Goal: Book appointment/travel/reservation

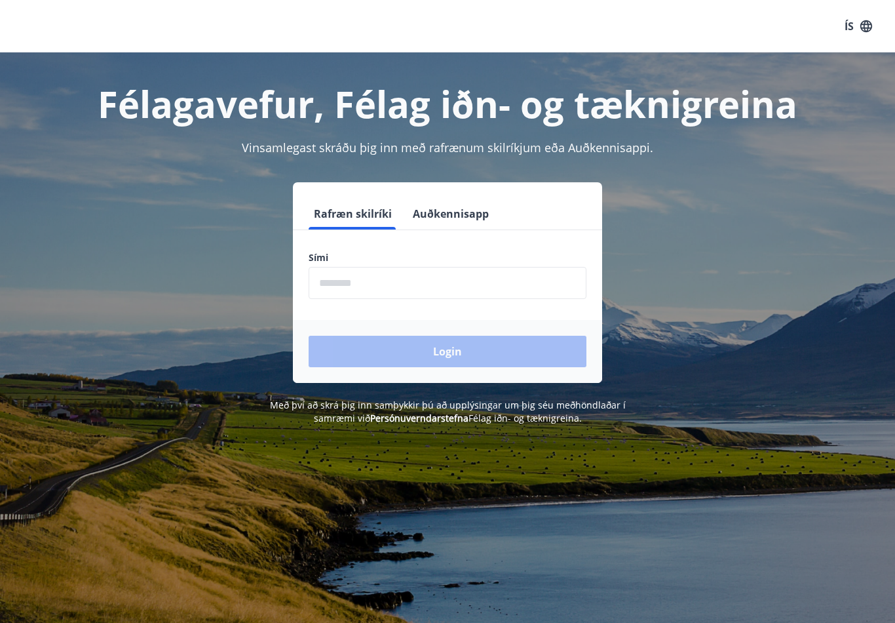
click at [411, 284] on input "phone" at bounding box center [448, 283] width 278 height 32
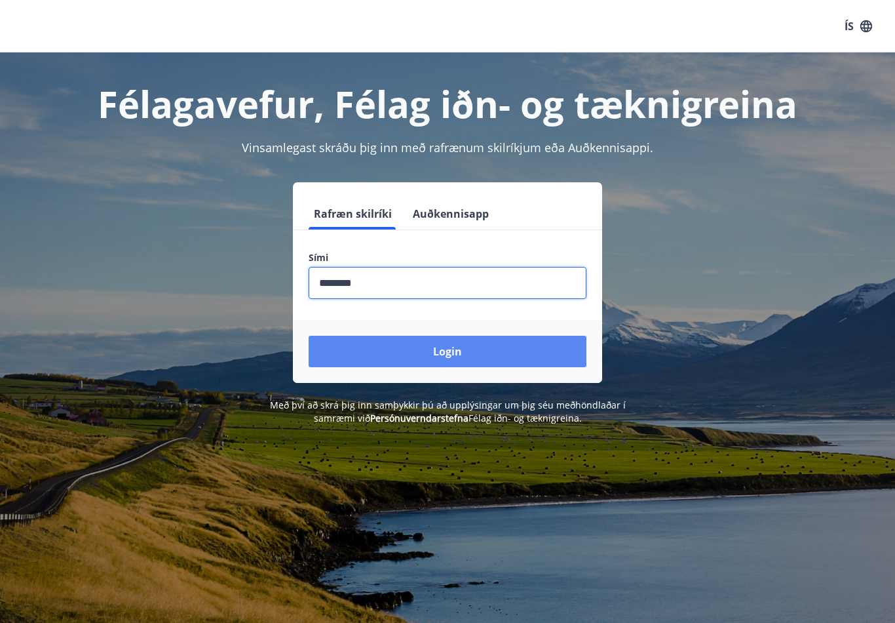
type input "********"
click at [463, 365] on button "Login" at bounding box center [448, 351] width 278 height 31
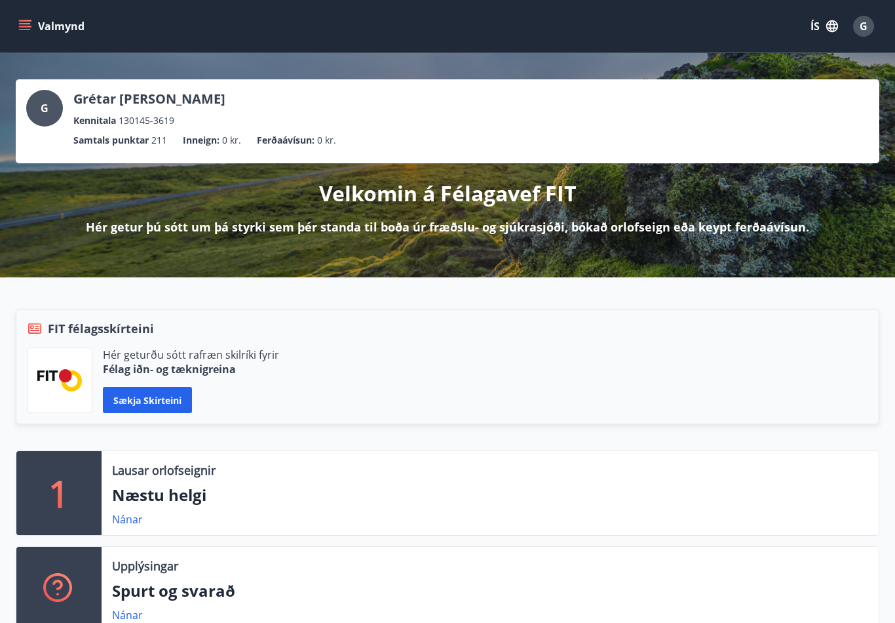
click at [26, 27] on icon "menu" at bounding box center [26, 26] width 14 height 1
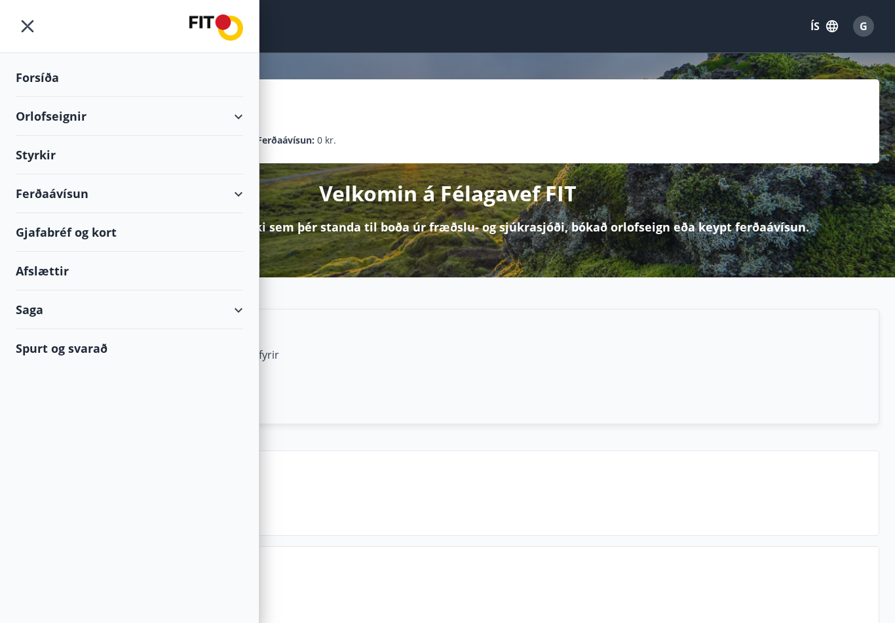
click at [83, 119] on div "Orlofseignir" at bounding box center [129, 116] width 227 height 39
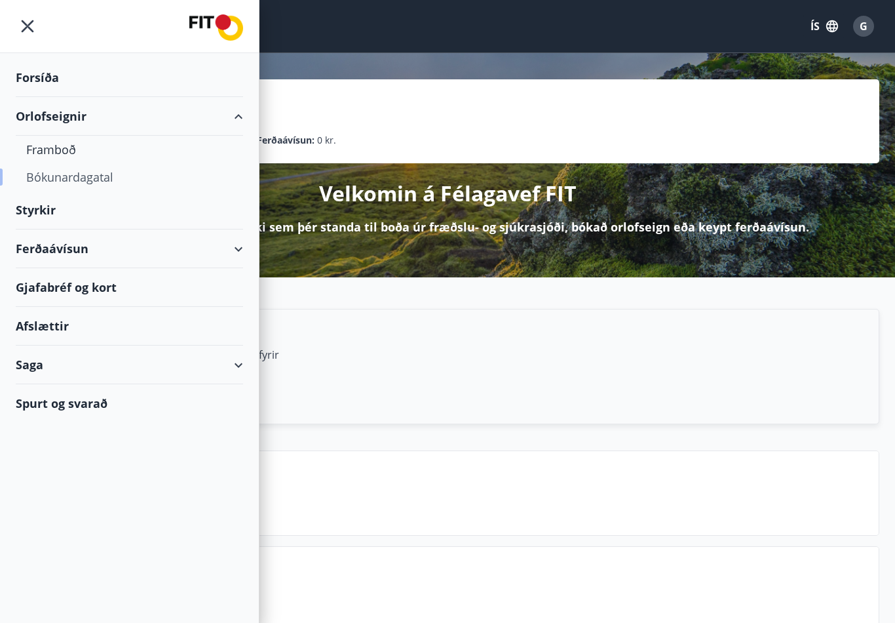
click at [119, 174] on div "Bókunardagatal" at bounding box center [129, 177] width 206 height 28
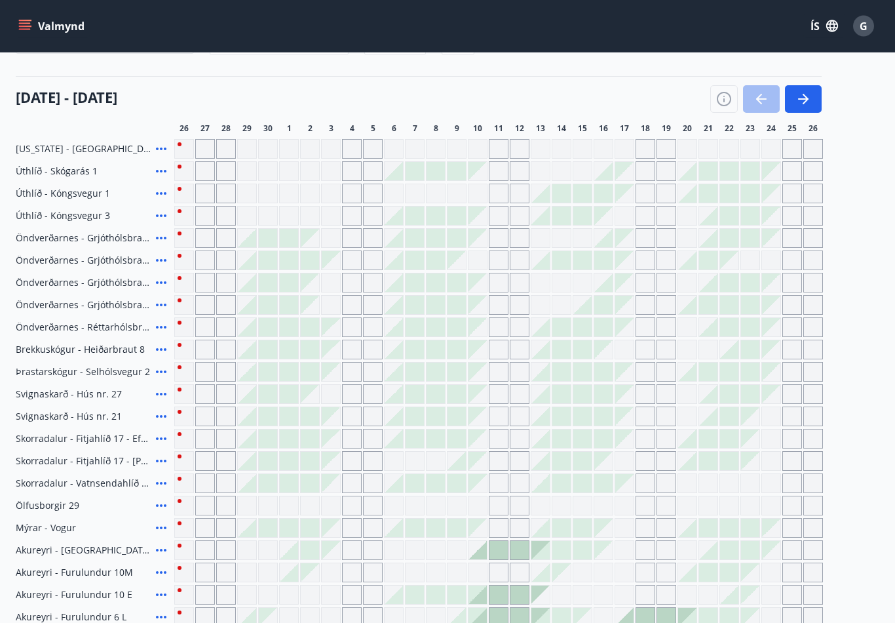
scroll to position [136, 0]
click at [813, 94] on button "button" at bounding box center [803, 99] width 37 height 28
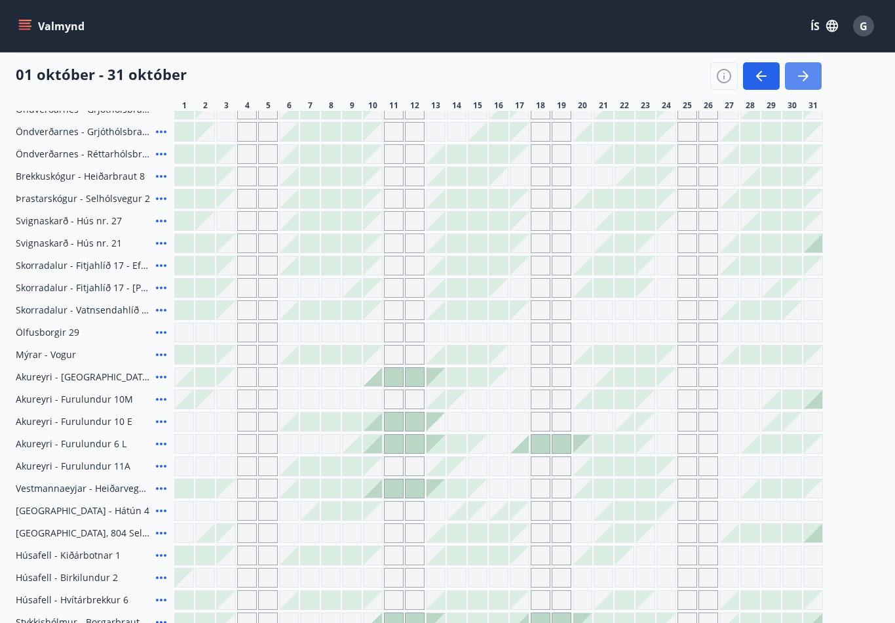
scroll to position [309, 0]
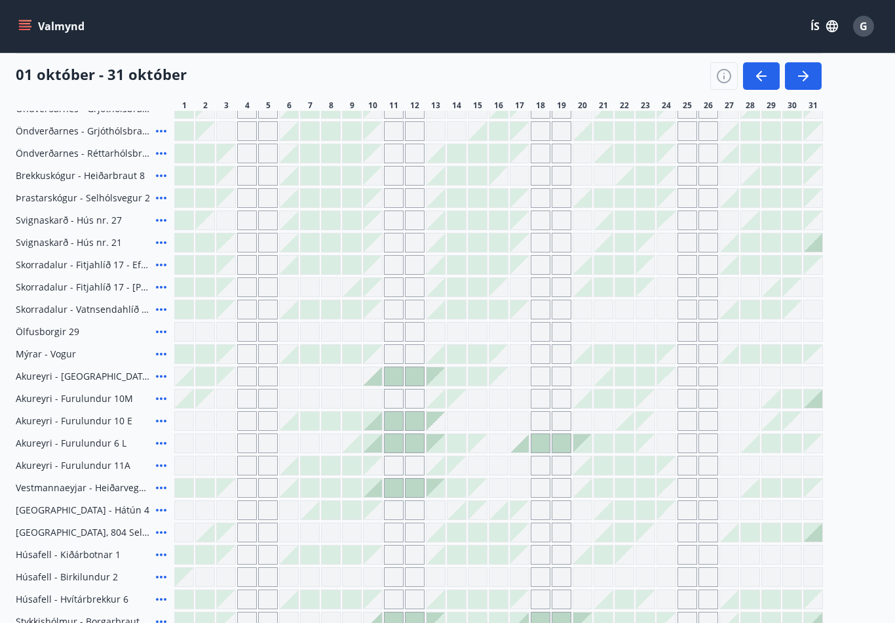
click at [750, 450] on div at bounding box center [750, 443] width 18 height 18
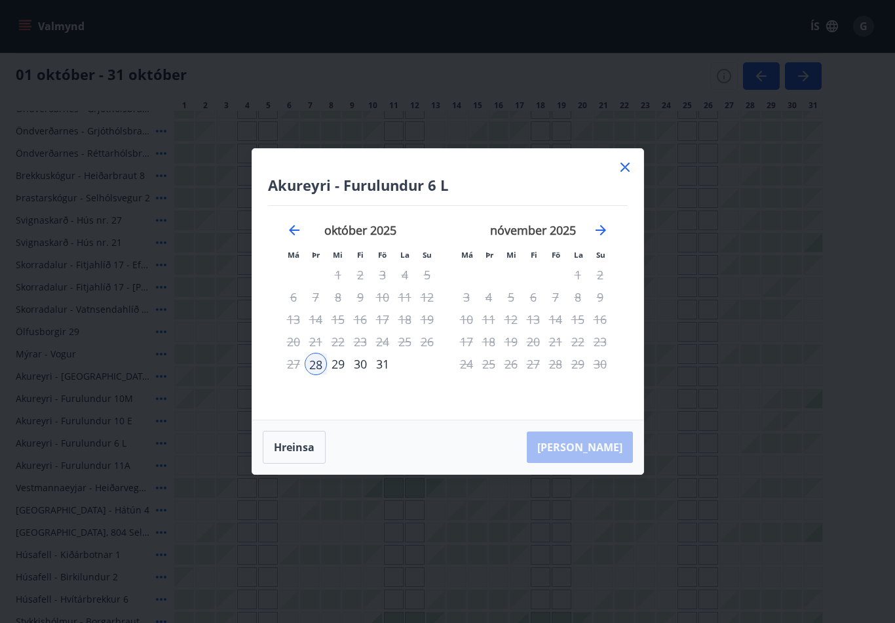
click at [632, 175] on icon at bounding box center [625, 167] width 16 height 16
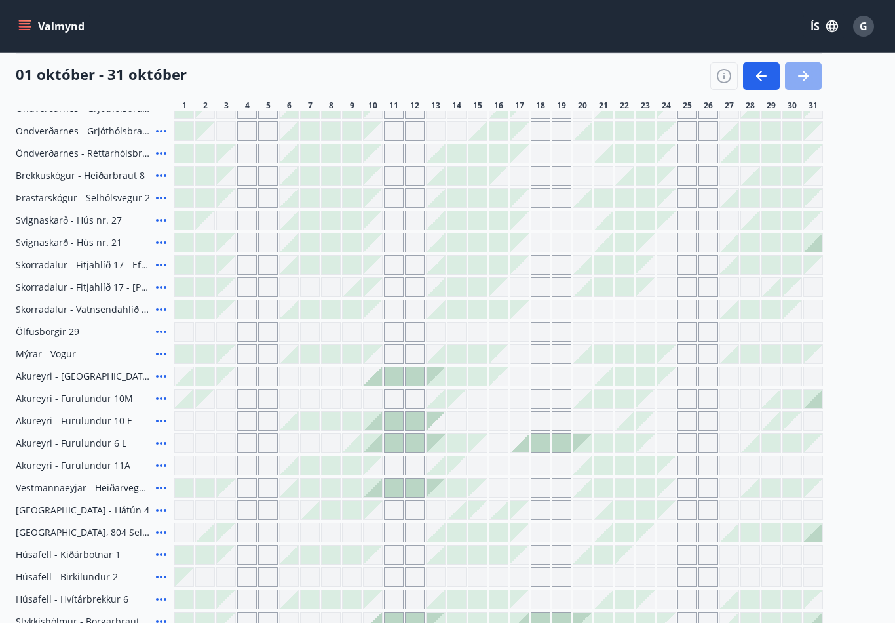
click at [809, 79] on icon "button" at bounding box center [804, 76] width 16 height 16
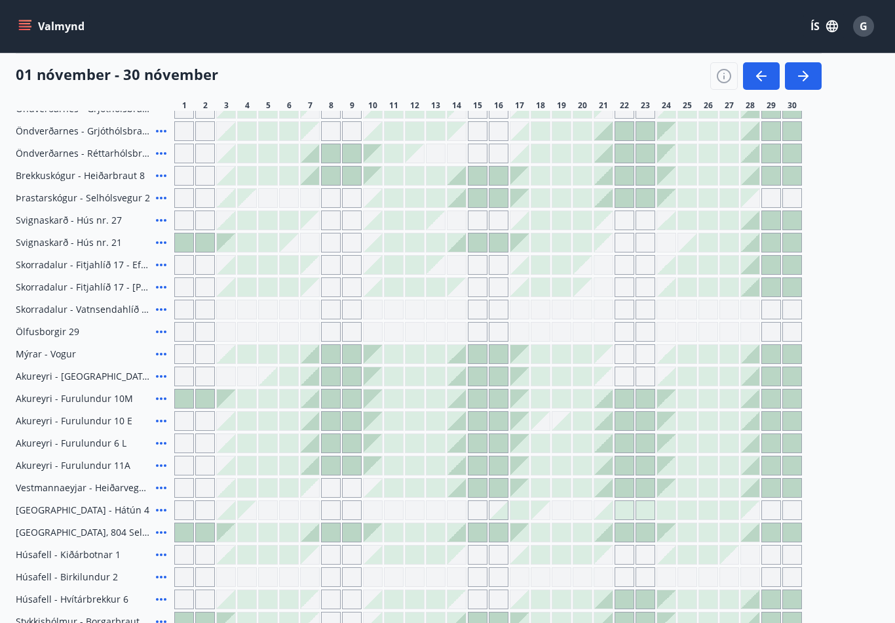
click at [862, 22] on span "G" at bounding box center [864, 26] width 8 height 14
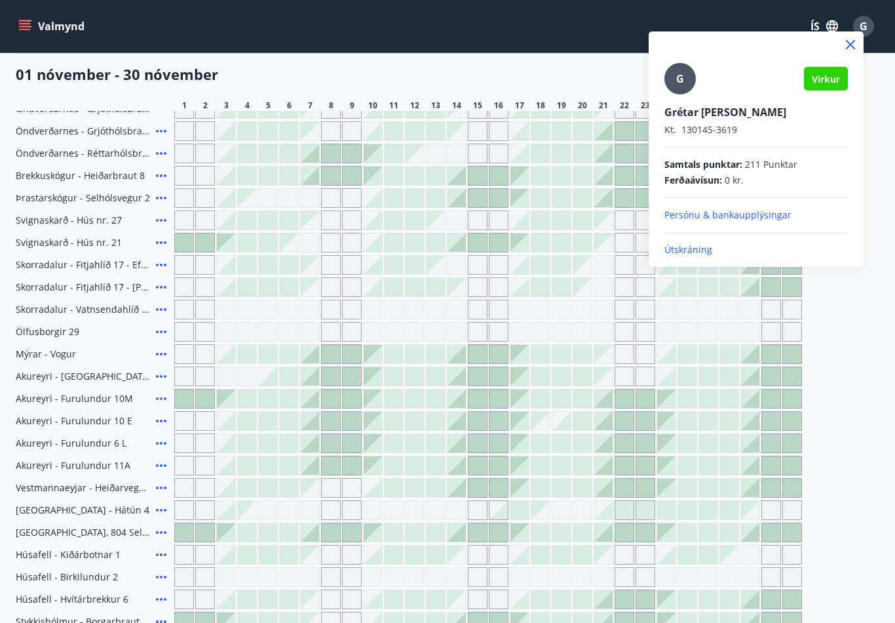
click at [693, 247] on p "Útskráning" at bounding box center [756, 249] width 183 height 13
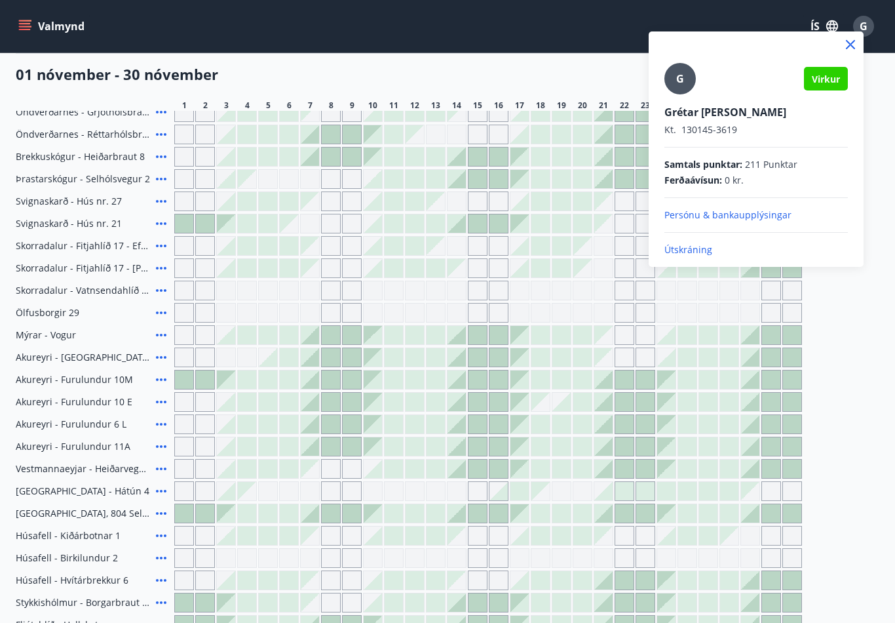
scroll to position [330, 0]
click at [704, 245] on p "Útskráning" at bounding box center [756, 249] width 183 height 13
click at [694, 255] on p "Útskráning" at bounding box center [756, 249] width 183 height 13
